Goal: Transaction & Acquisition: Book appointment/travel/reservation

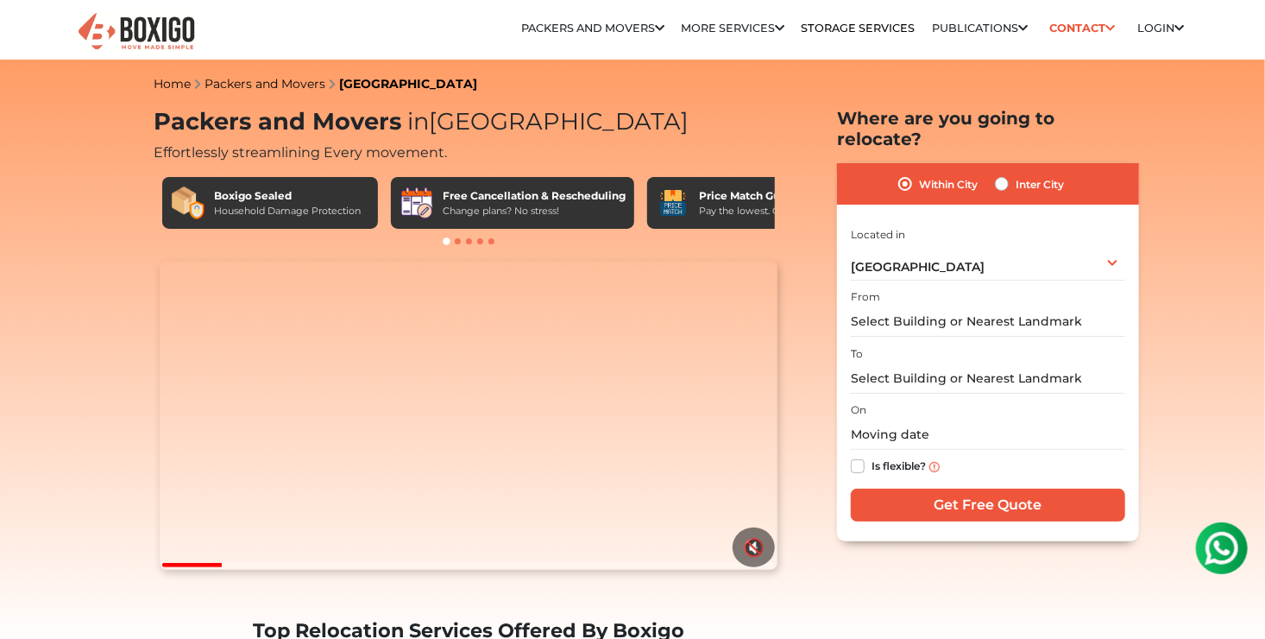
click at [1016, 173] on label "Inter City" at bounding box center [1040, 183] width 48 height 21
click at [1005, 173] on input "Inter City" at bounding box center [1002, 181] width 14 height 17
radio input "true"
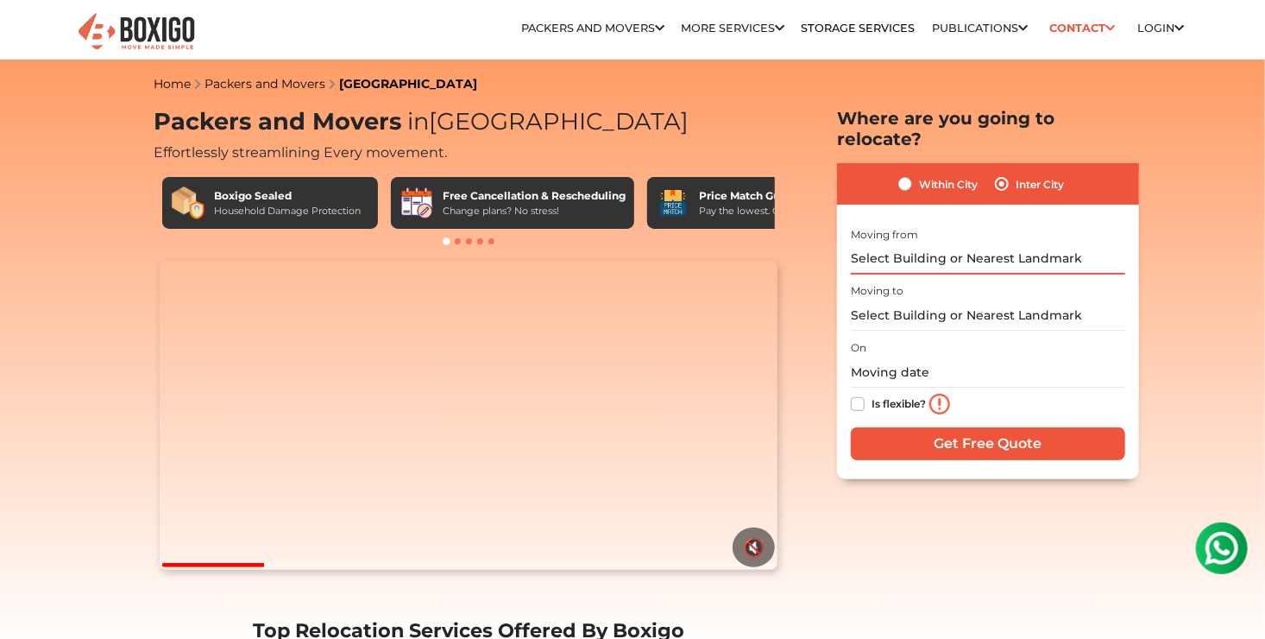
click at [897, 244] on input "text" at bounding box center [988, 259] width 274 height 30
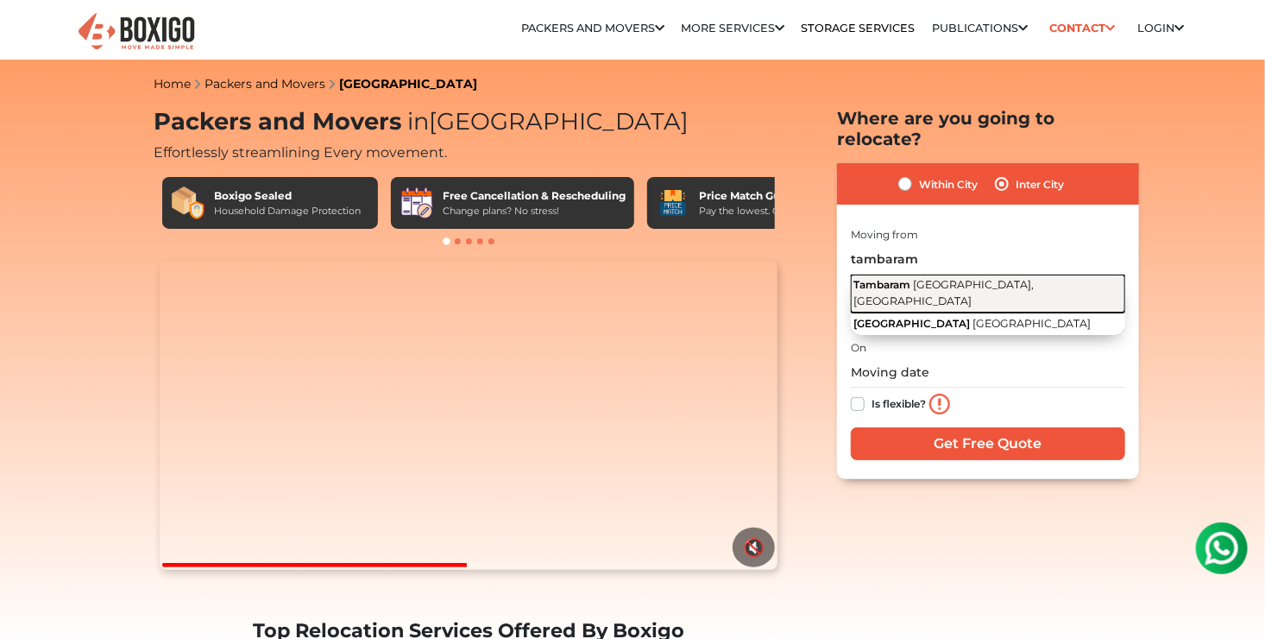
click at [934, 278] on span "[GEOGRAPHIC_DATA], [GEOGRAPHIC_DATA]" at bounding box center [944, 292] width 180 height 29
type input "[GEOGRAPHIC_DATA], [GEOGRAPHIC_DATA], [GEOGRAPHIC_DATA]"
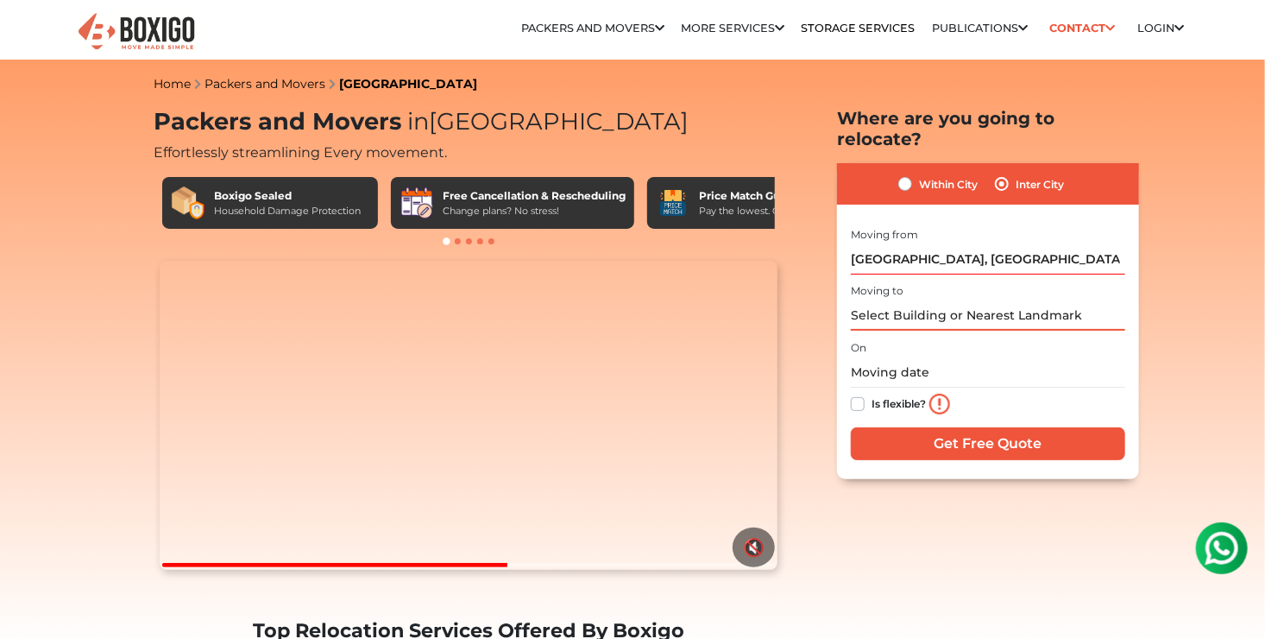
click at [902, 301] on input "text" at bounding box center [988, 315] width 274 height 30
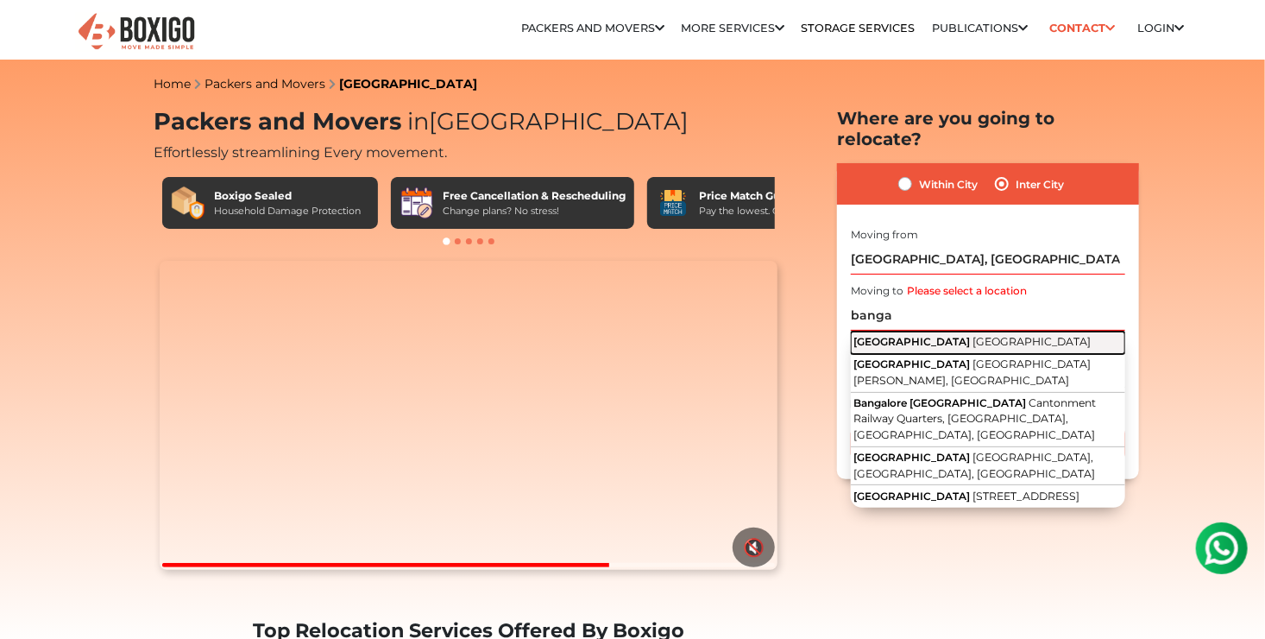
click at [973, 335] on span "[GEOGRAPHIC_DATA]" at bounding box center [1032, 341] width 118 height 13
type input "[GEOGRAPHIC_DATA], [GEOGRAPHIC_DATA]"
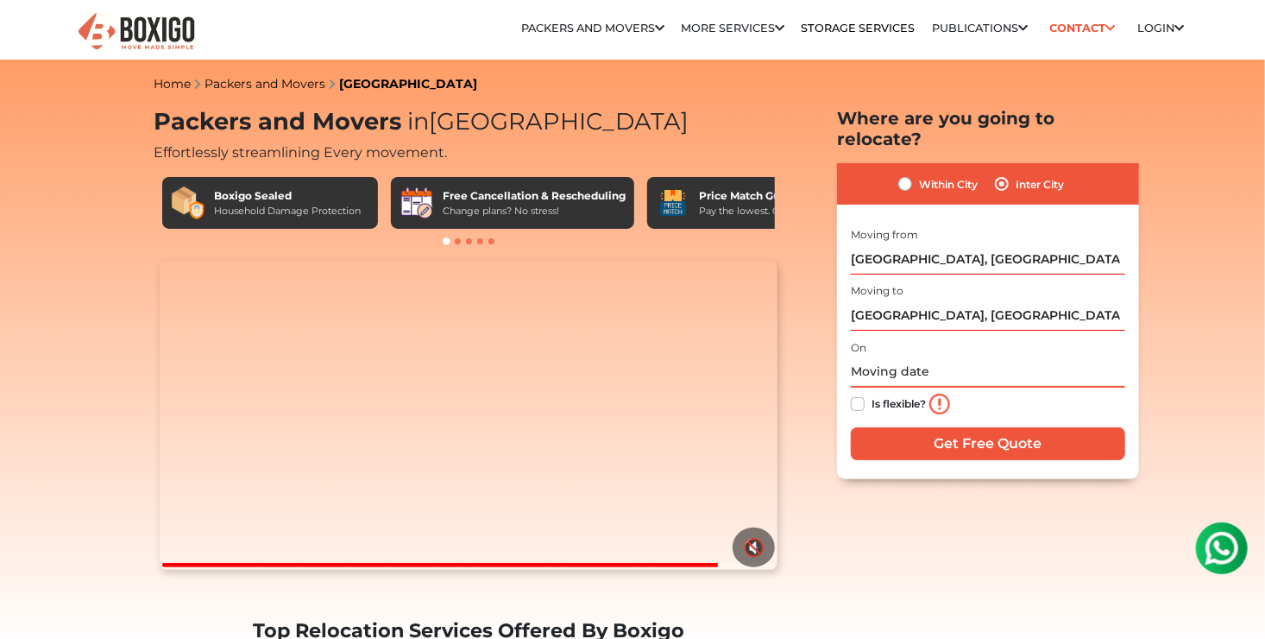
drag, startPoint x: 873, startPoint y: 359, endPoint x: 898, endPoint y: 356, distance: 25.3
click at [874, 359] on input "text" at bounding box center [988, 372] width 274 height 30
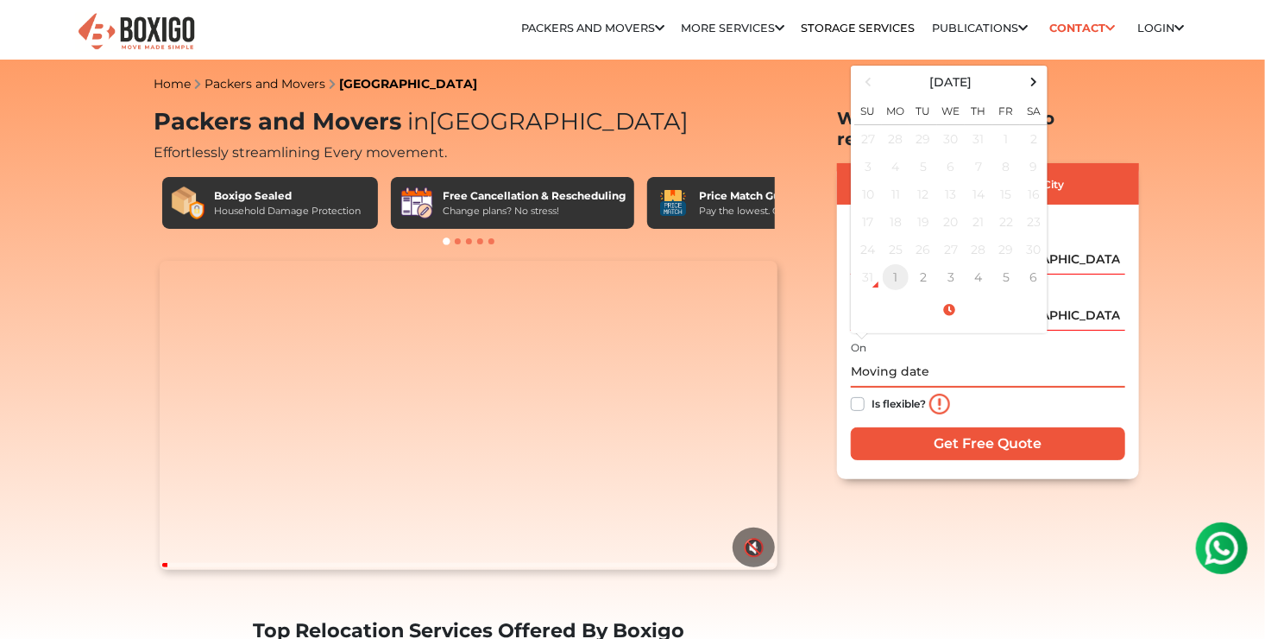
click at [892, 263] on td "1" at bounding box center [896, 277] width 28 height 28
type input "09/01/2025 4:28 PM"
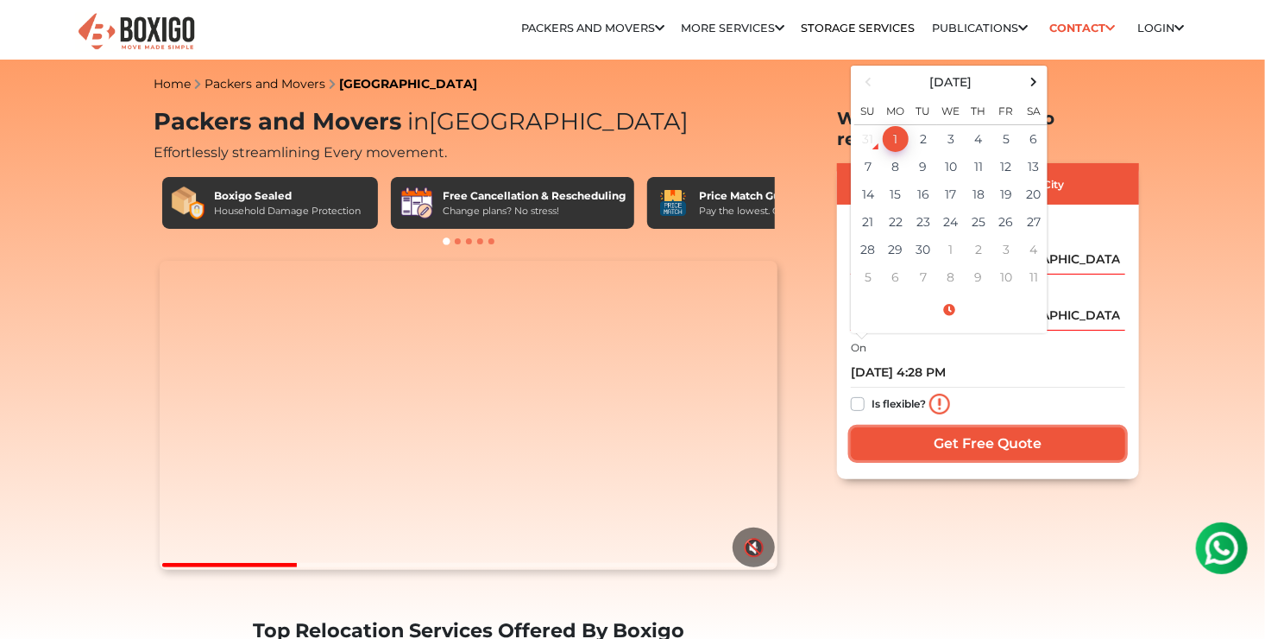
click at [943, 427] on input "Get Free Quote" at bounding box center [988, 443] width 274 height 33
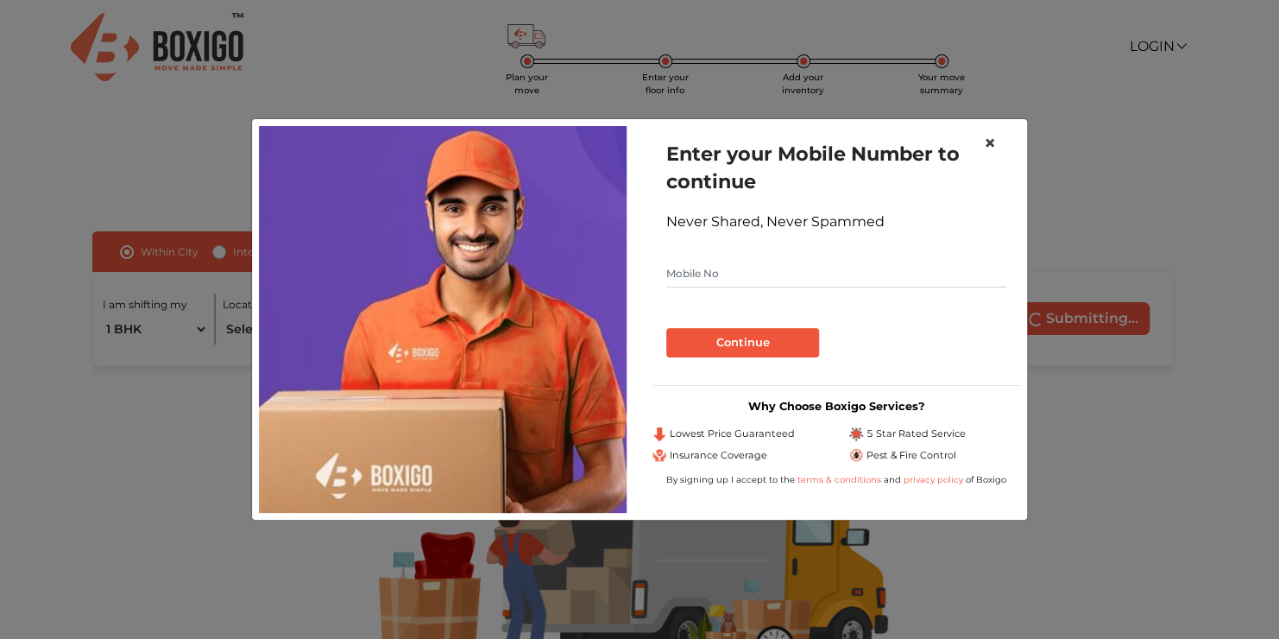
click at [986, 142] on span "×" at bounding box center [990, 142] width 12 height 25
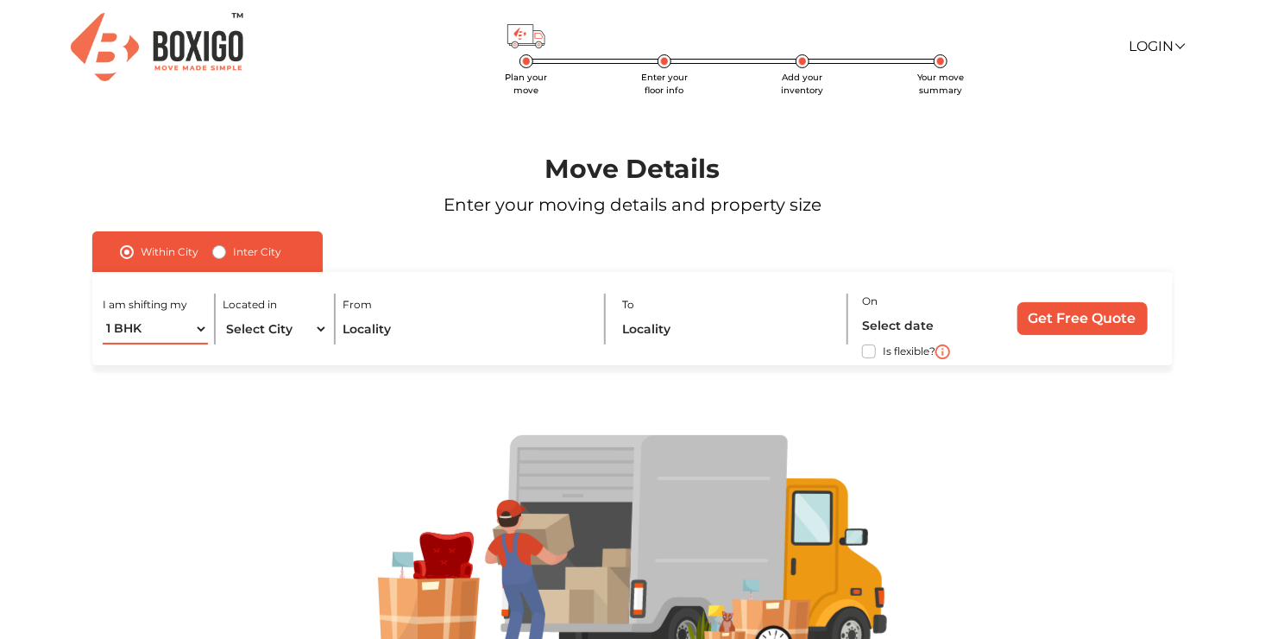
click at [196, 330] on select "1 BHK 2 BHK 3 BHK 3 + BHK FEW ITEMS" at bounding box center [155, 329] width 105 height 30
select select "FEW ITEMS"
click at [103, 314] on select "1 BHK 2 BHK 3 BHK 3 + BHK FEW ITEMS" at bounding box center [155, 329] width 105 height 30
click at [293, 333] on select "Select City [GEOGRAPHIC_DATA] [GEOGRAPHIC_DATA] [GEOGRAPHIC_DATA] [GEOGRAPHIC_D…" at bounding box center [275, 329] width 105 height 30
select select "[GEOGRAPHIC_DATA]"
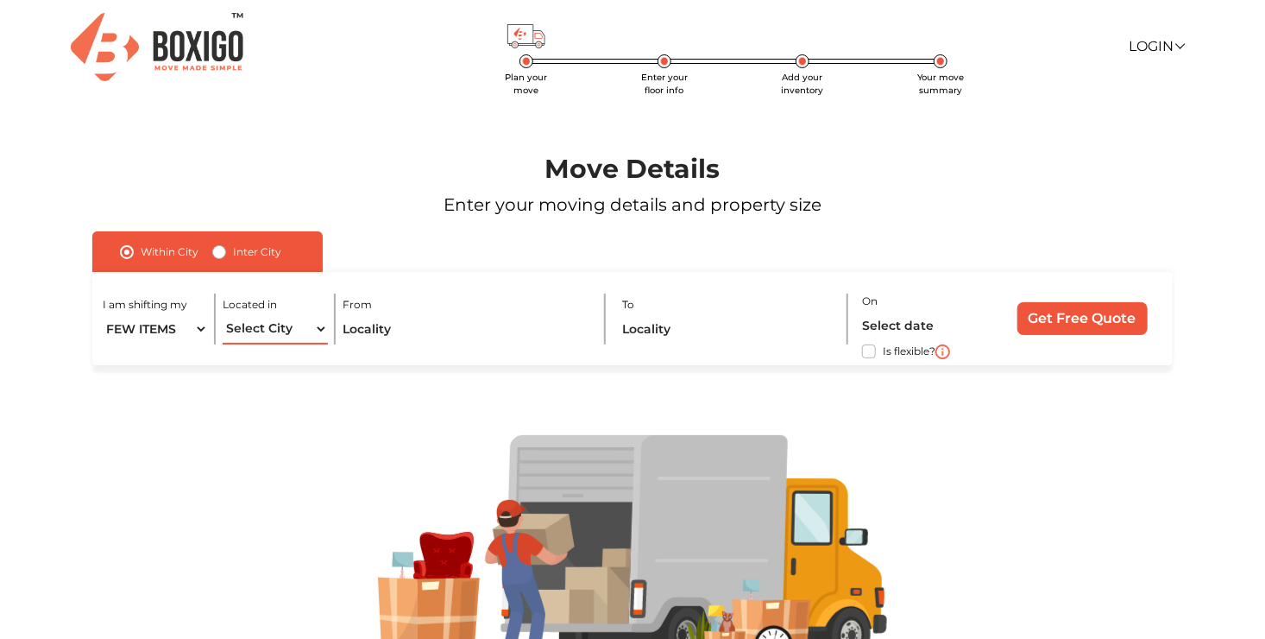
click at [223, 314] on select "Select City [GEOGRAPHIC_DATA] [GEOGRAPHIC_DATA] [GEOGRAPHIC_DATA] [GEOGRAPHIC_D…" at bounding box center [275, 329] width 105 height 30
click at [370, 318] on input "text" at bounding box center [467, 329] width 248 height 30
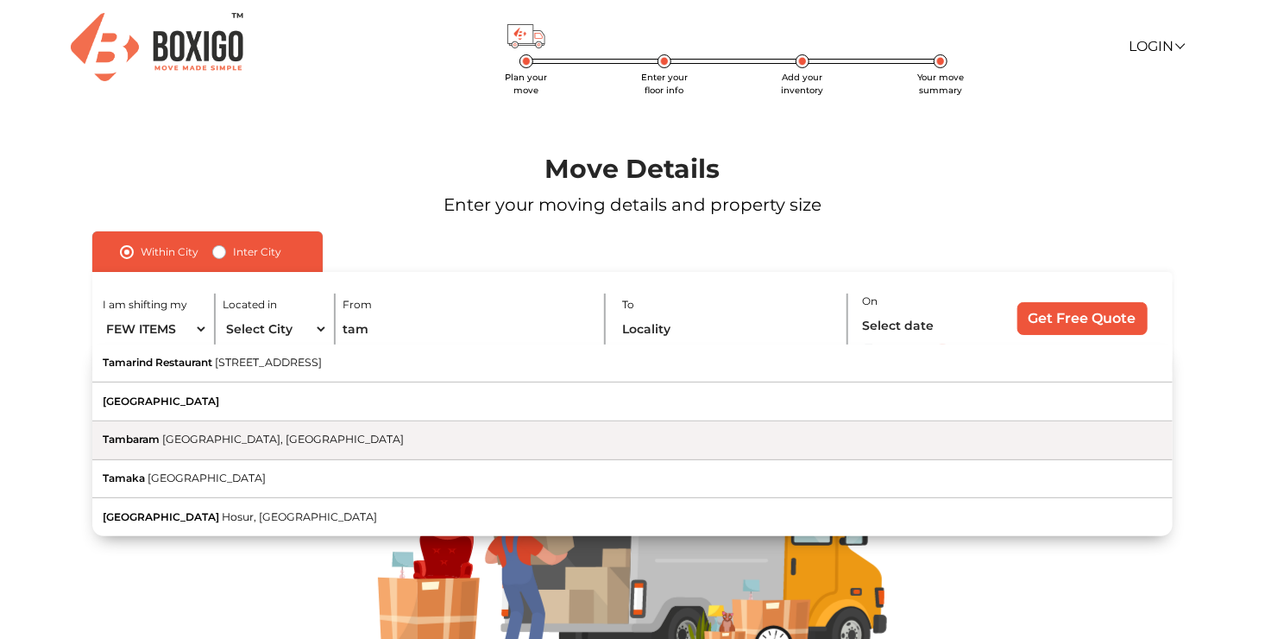
click at [257, 445] on span "[GEOGRAPHIC_DATA], [GEOGRAPHIC_DATA]" at bounding box center [283, 438] width 242 height 13
type input "[GEOGRAPHIC_DATA], [GEOGRAPHIC_DATA], [GEOGRAPHIC_DATA]"
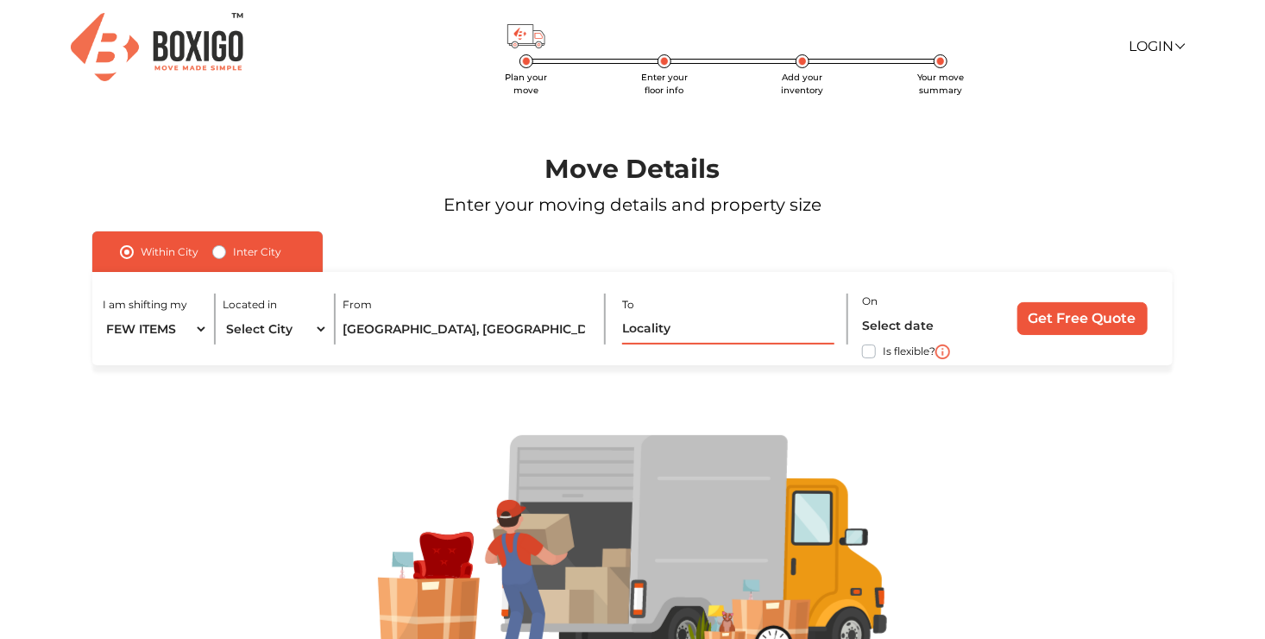
click at [633, 340] on input "text" at bounding box center [727, 329] width 211 height 30
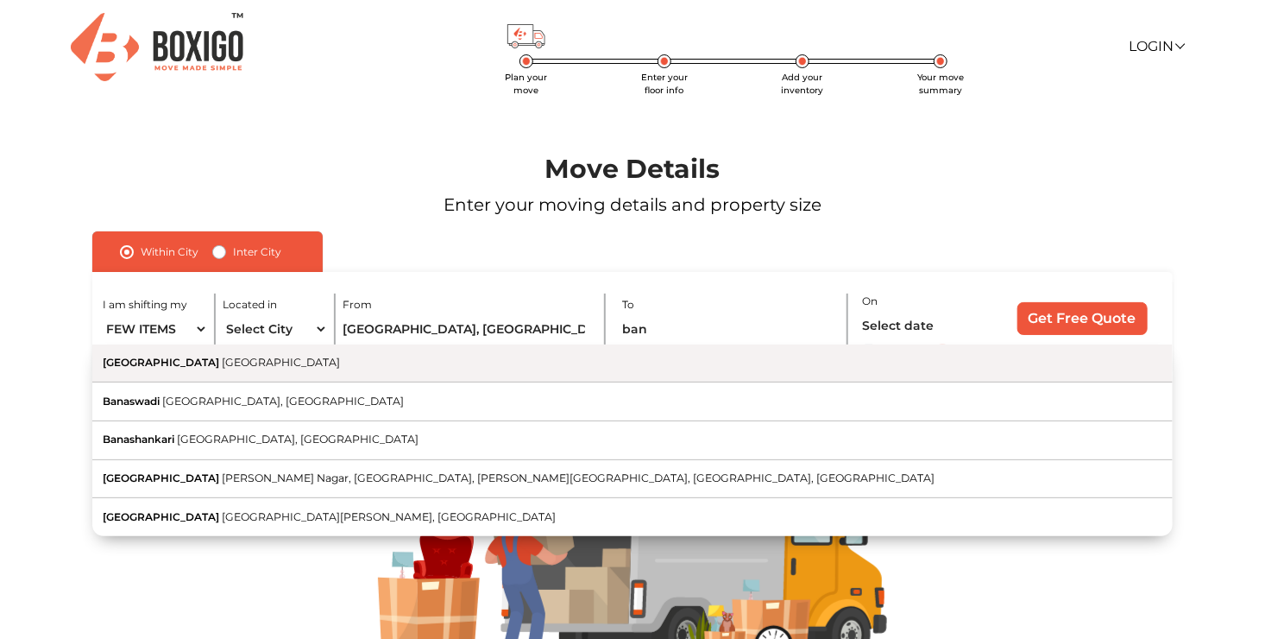
click at [222, 366] on span "[GEOGRAPHIC_DATA]" at bounding box center [281, 362] width 118 height 13
type input "[GEOGRAPHIC_DATA], [GEOGRAPHIC_DATA]"
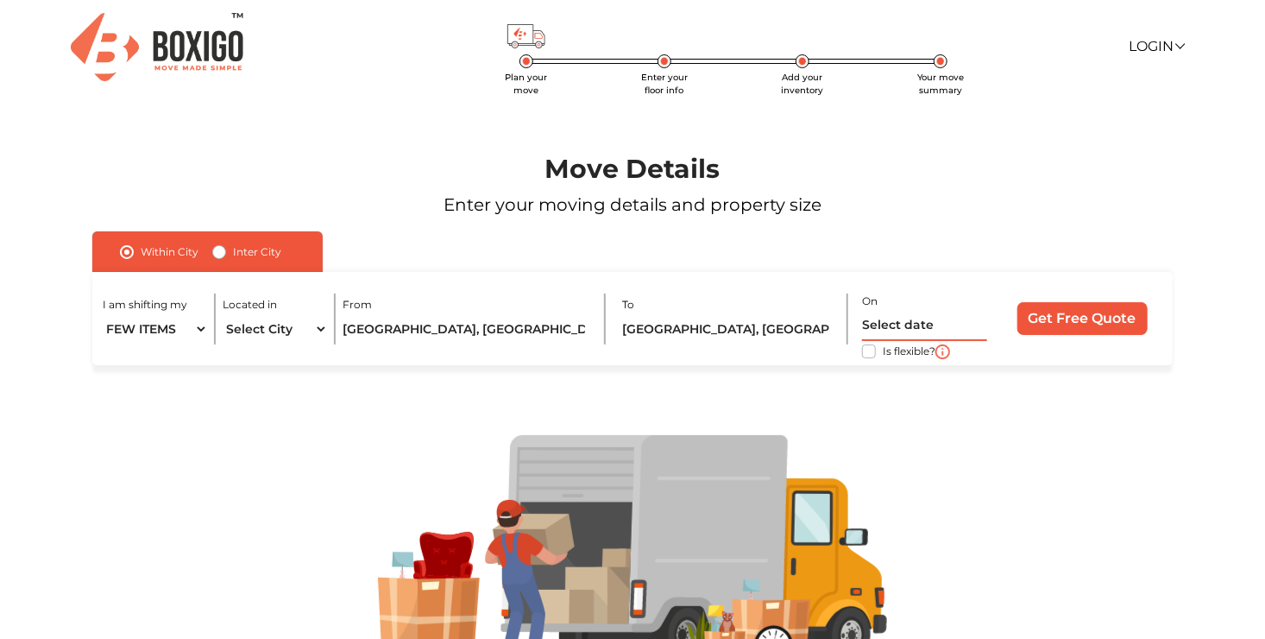
click at [886, 326] on input "text" at bounding box center [924, 326] width 124 height 30
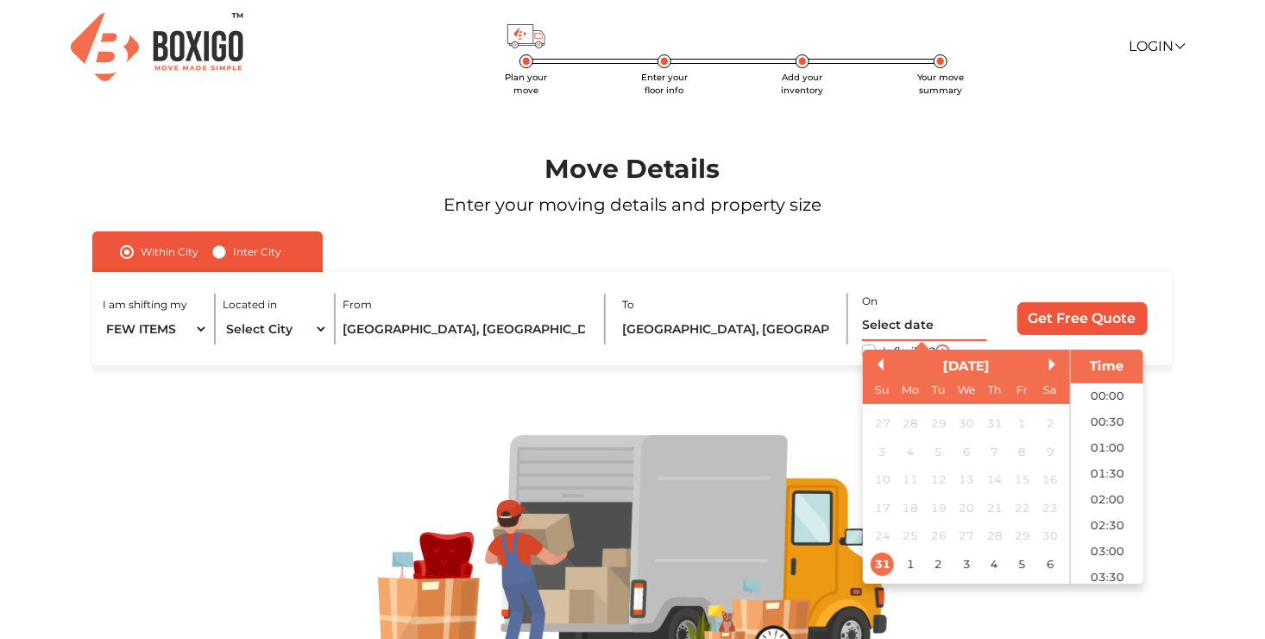
scroll to position [741, 0]
click at [885, 564] on div "31" at bounding box center [882, 562] width 23 height 23
type input "[DATE] 12:00 AM"
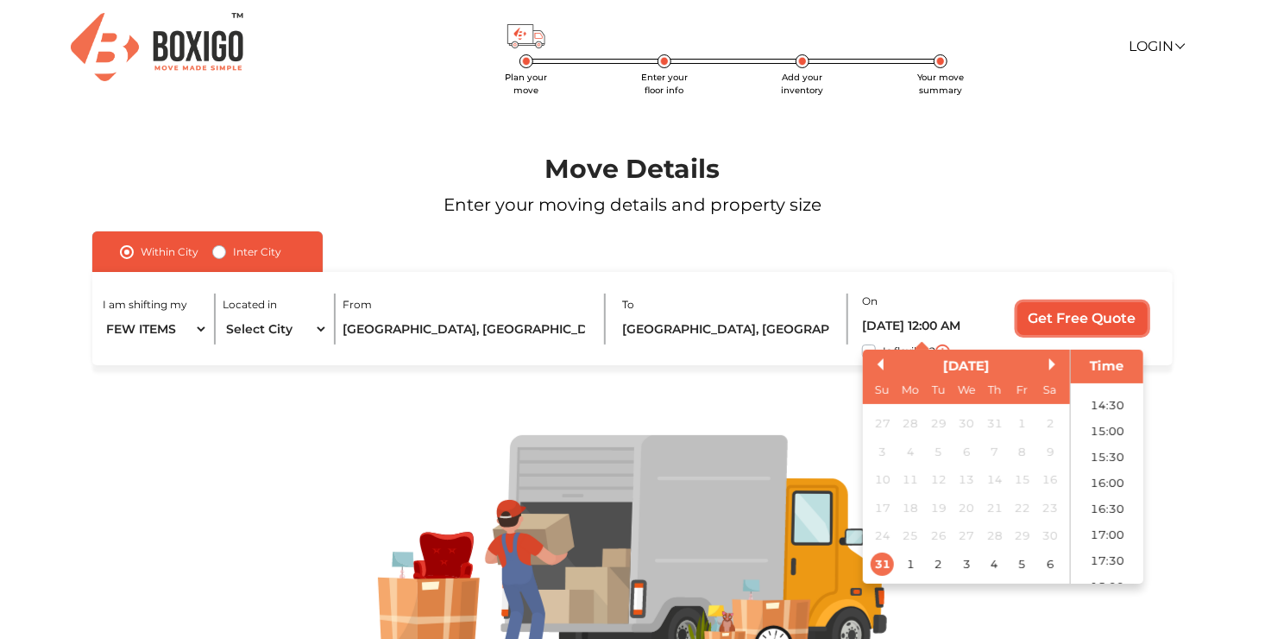
click at [1063, 319] on input "Get Free Quote" at bounding box center [1083, 318] width 130 height 33
